Goal: Task Accomplishment & Management: Manage account settings

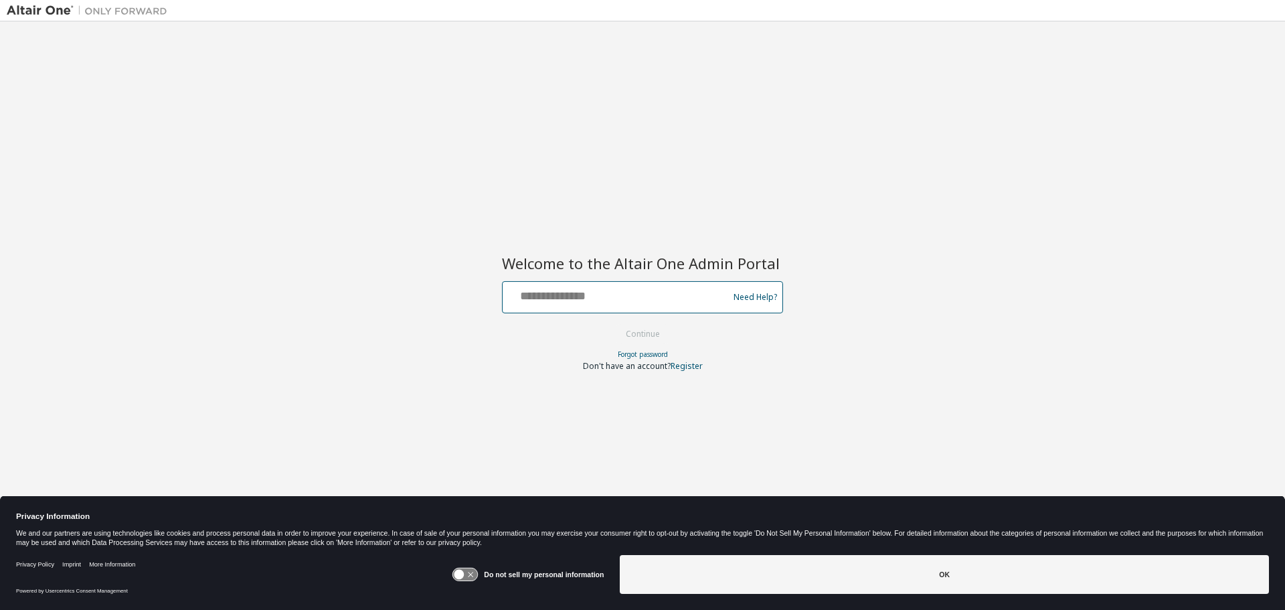
click at [584, 301] on input "text" at bounding box center [617, 294] width 219 height 19
type input "*"
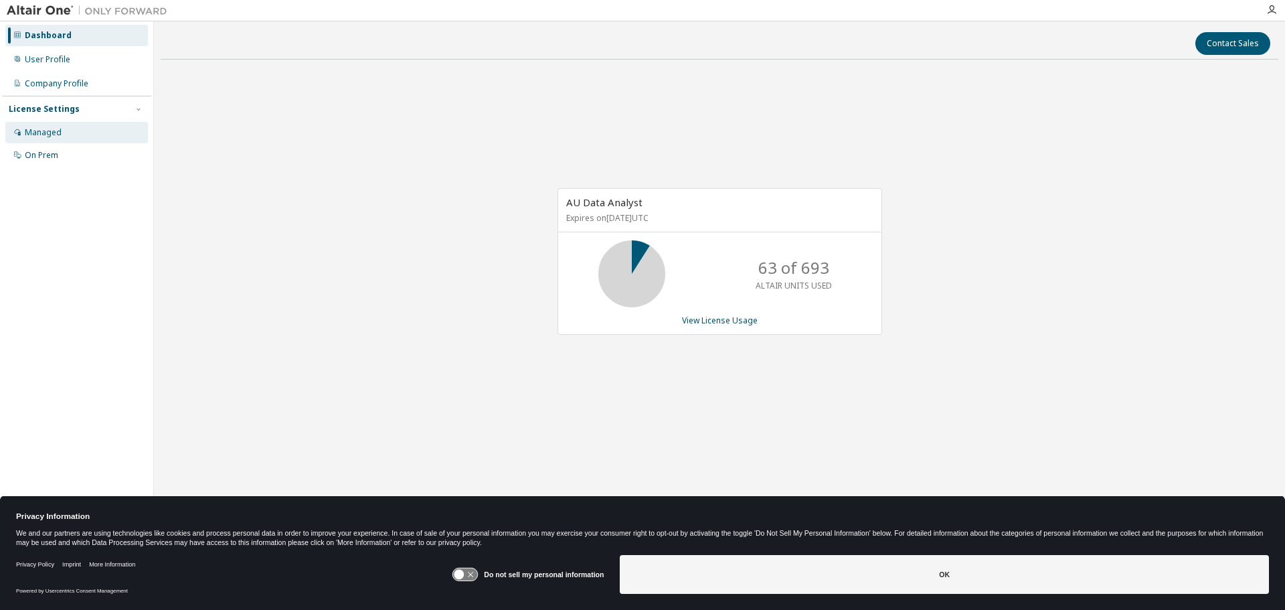
click at [80, 137] on div "Managed" at bounding box center [76, 132] width 143 height 21
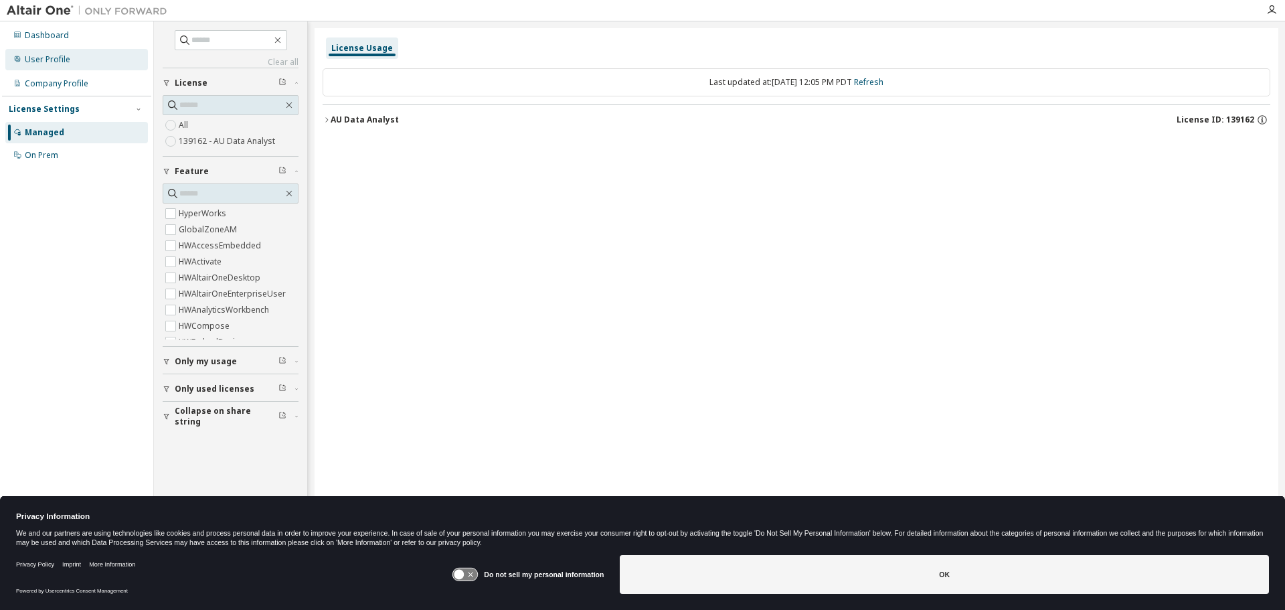
click at [82, 60] on div "User Profile" at bounding box center [76, 59] width 143 height 21
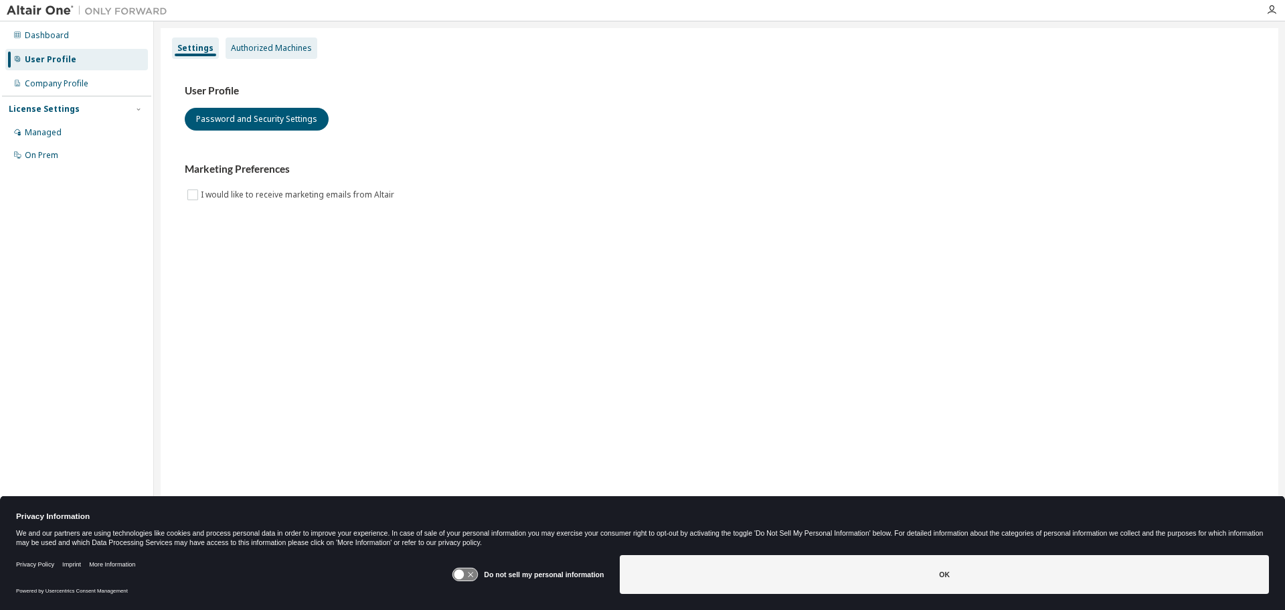
click at [282, 47] on div "Authorized Machines" at bounding box center [271, 48] width 81 height 11
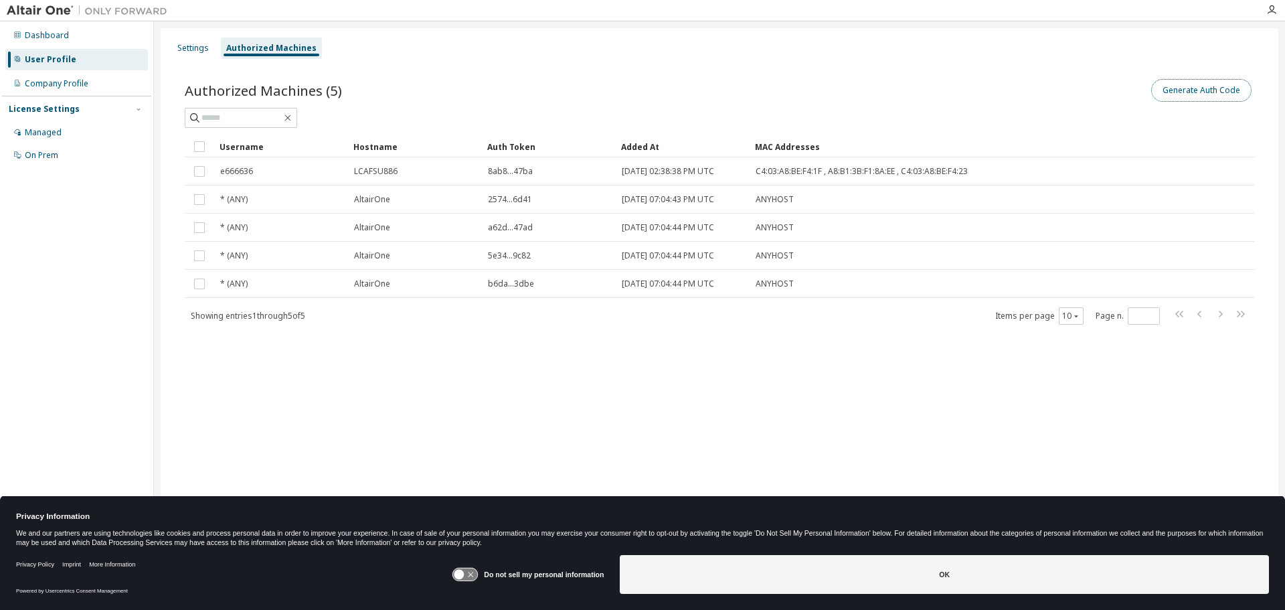
click at [1208, 98] on button "Generate Auth Code" at bounding box center [1202, 90] width 100 height 23
